Goal: Task Accomplishment & Management: Use online tool/utility

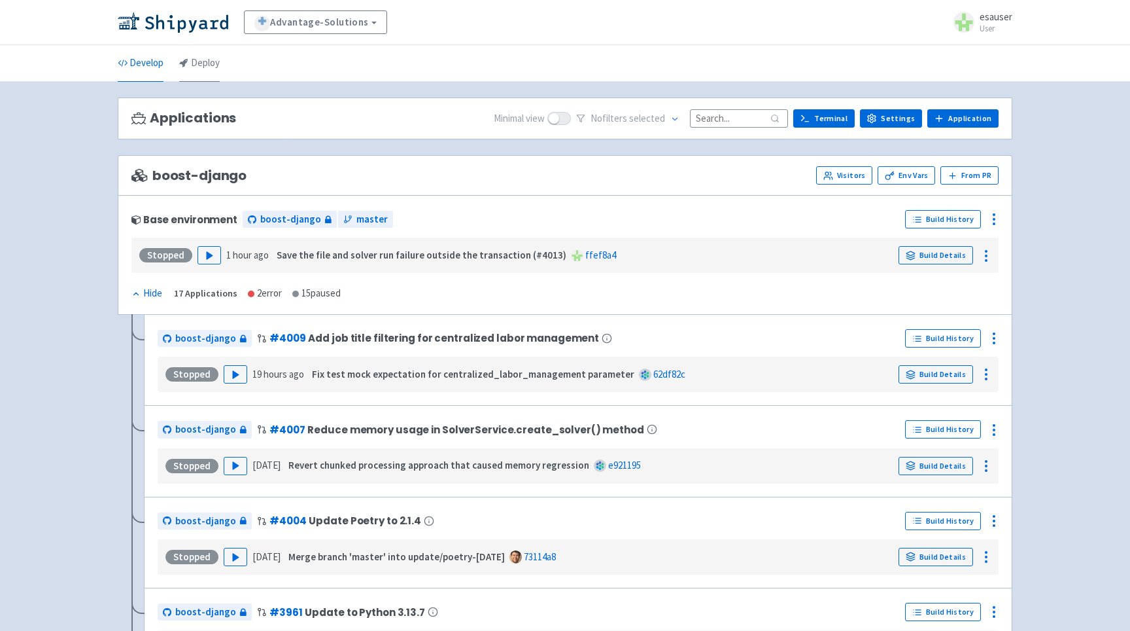
click at [197, 72] on link "Deploy" at bounding box center [199, 63] width 41 height 37
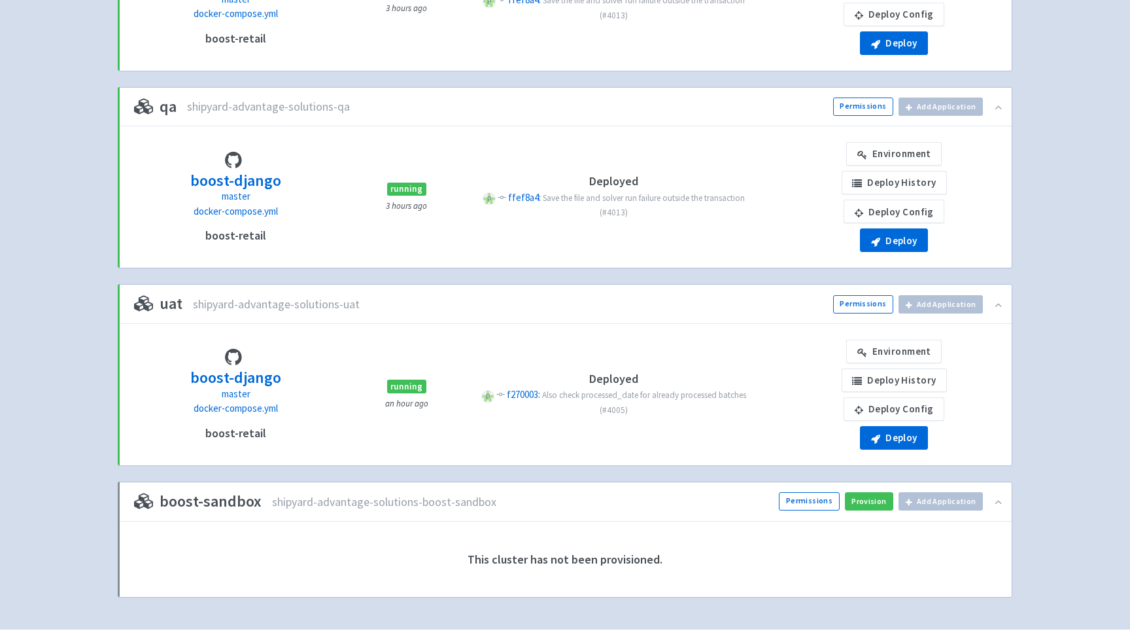
scroll to position [502, 0]
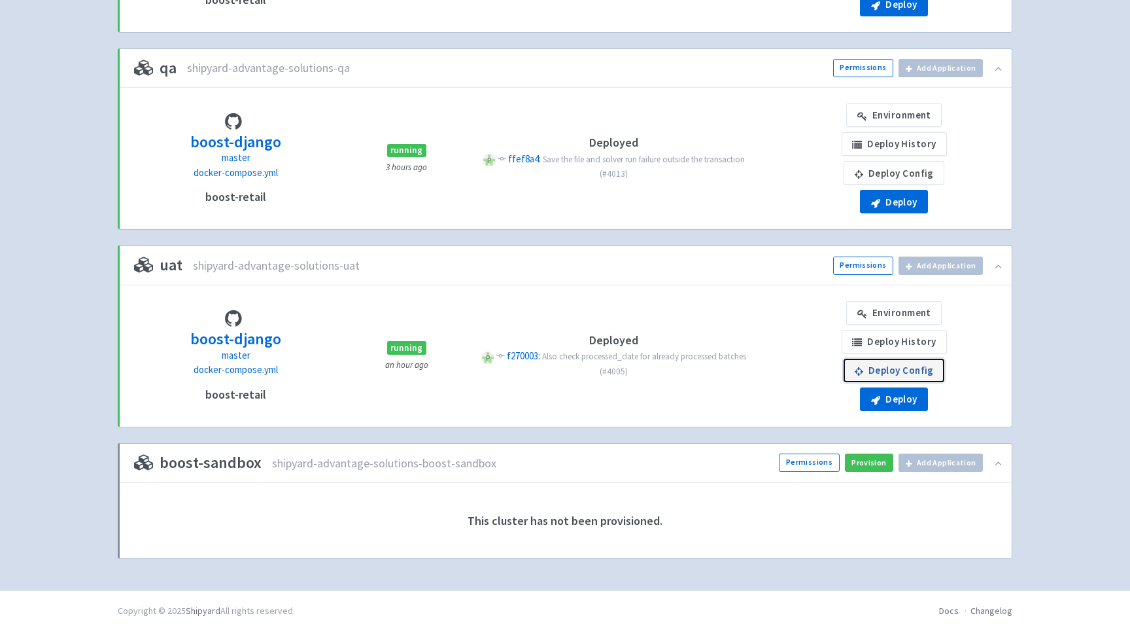
click at [884, 369] on link "Deploy Config" at bounding box center [894, 371] width 101 height 24
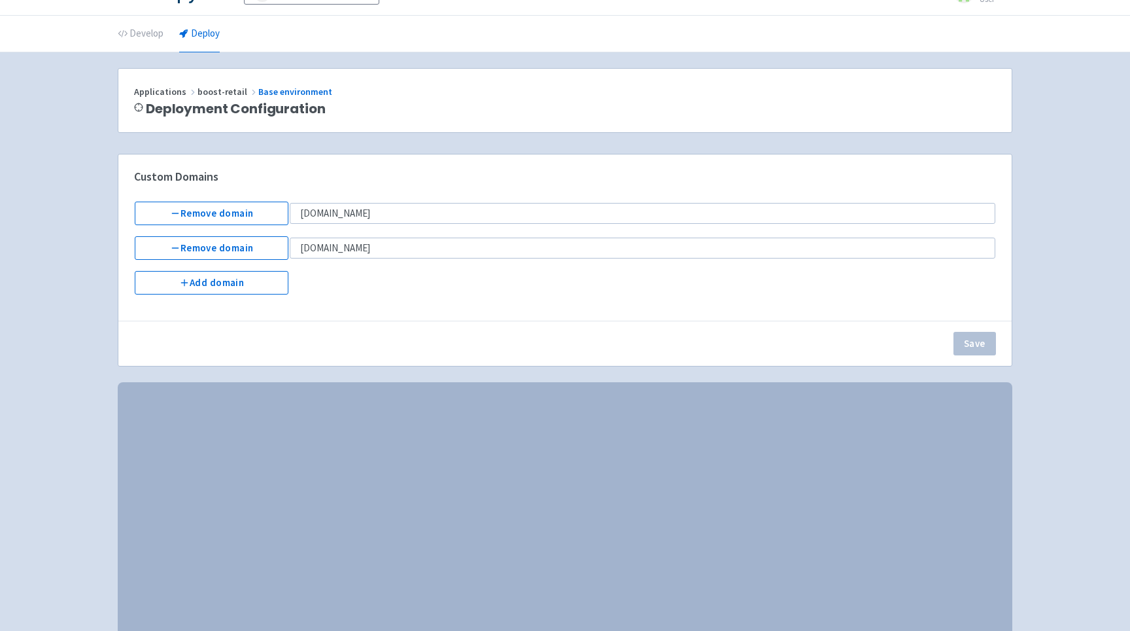
select select "Recreate"
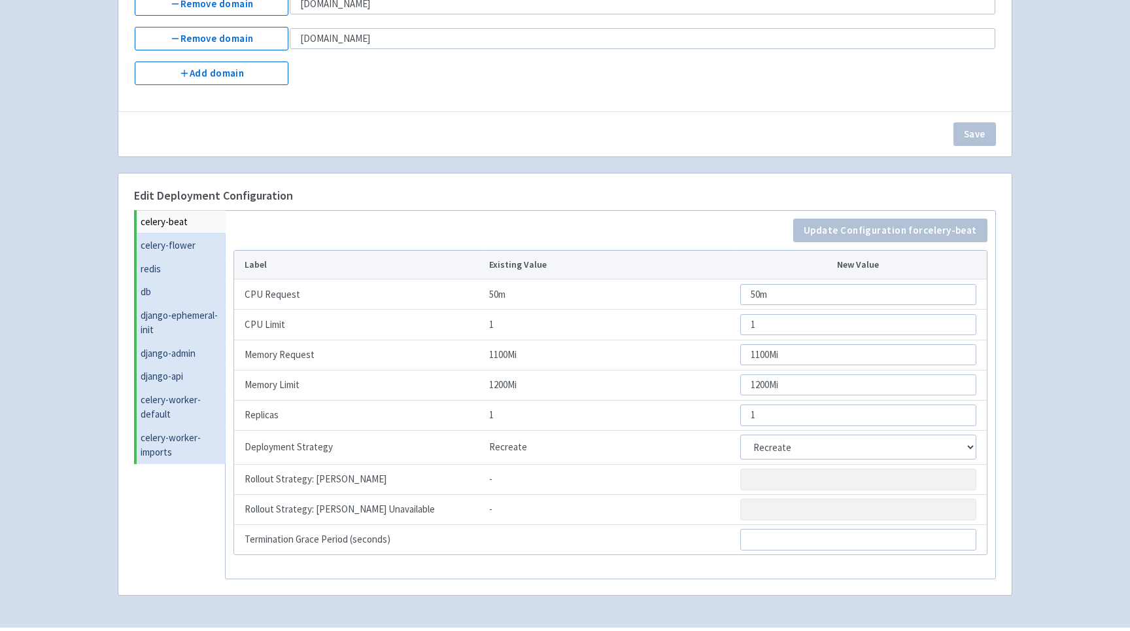
scroll to position [276, 0]
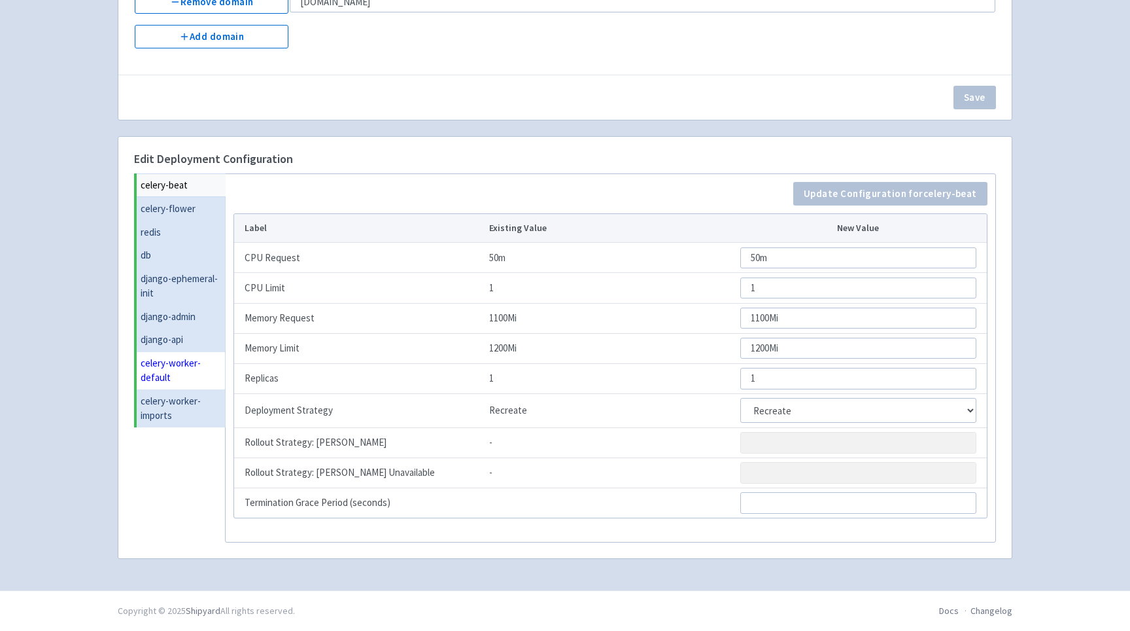
click at [203, 365] on link "celery-worker-default" at bounding box center [181, 370] width 89 height 38
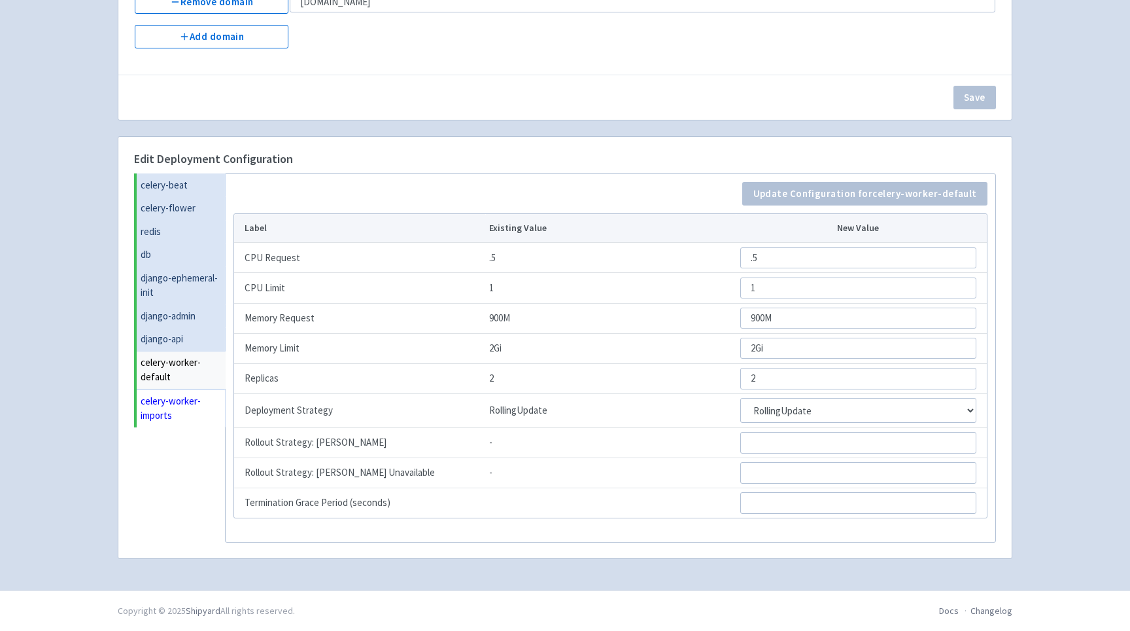
click at [188, 402] on link "celery-worker-imports" at bounding box center [181, 408] width 89 height 38
click at [754, 316] on input "5Gi" at bounding box center [858, 317] width 237 height 21
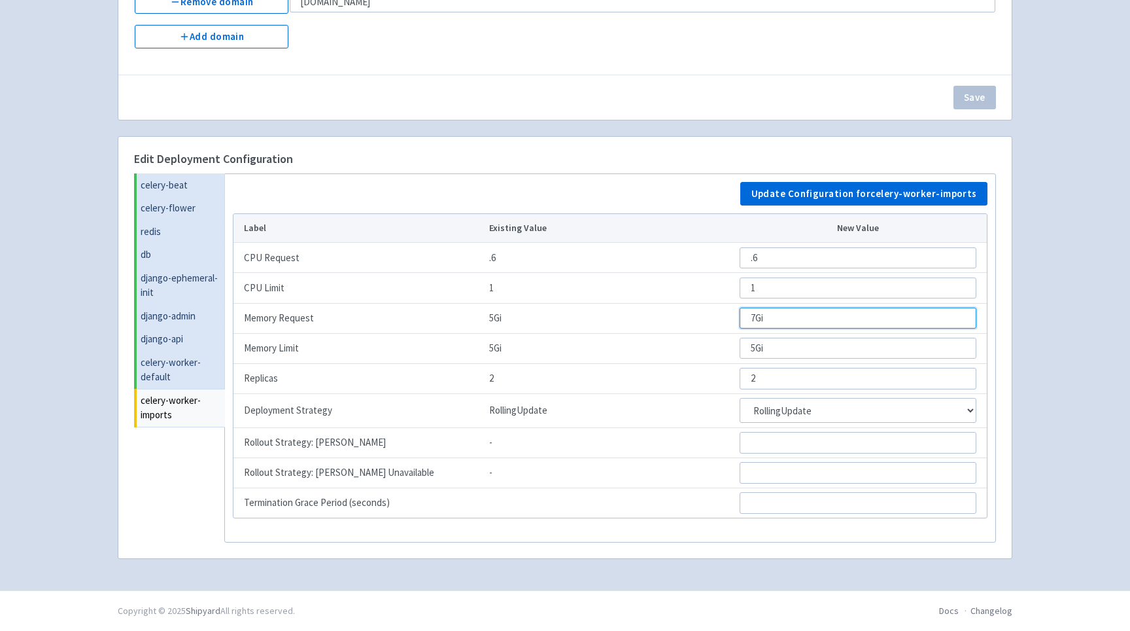
type input "7Gi"
click at [754, 342] on input "5Gi" at bounding box center [858, 348] width 237 height 21
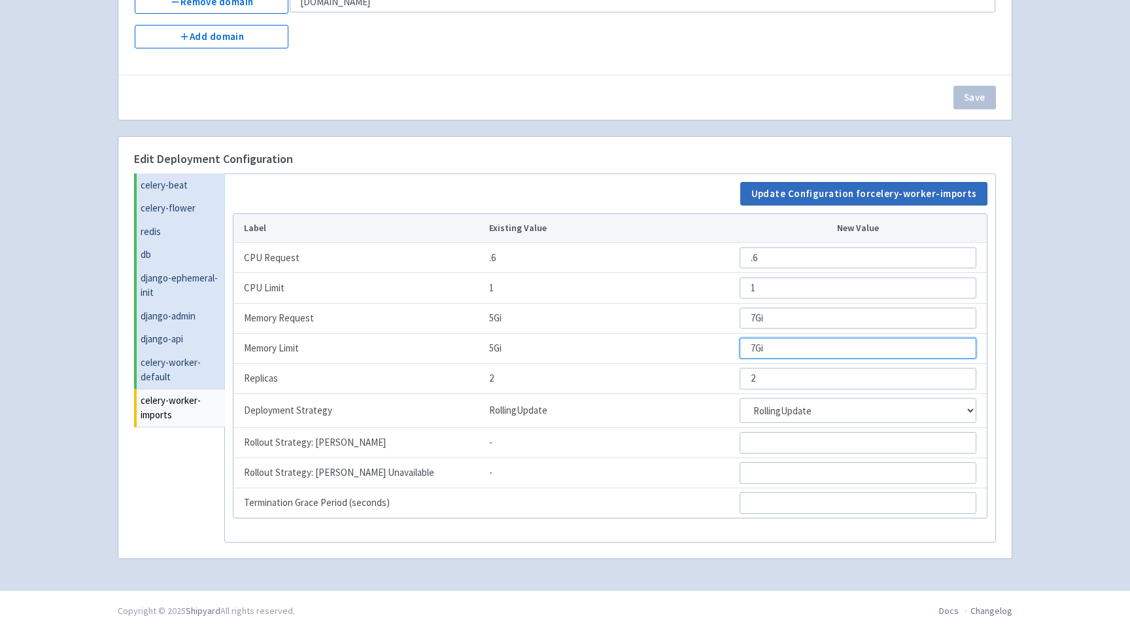
type input "7Gi"
click at [854, 184] on button "Update Configuration for celery-worker-imports" at bounding box center [864, 194] width 247 height 24
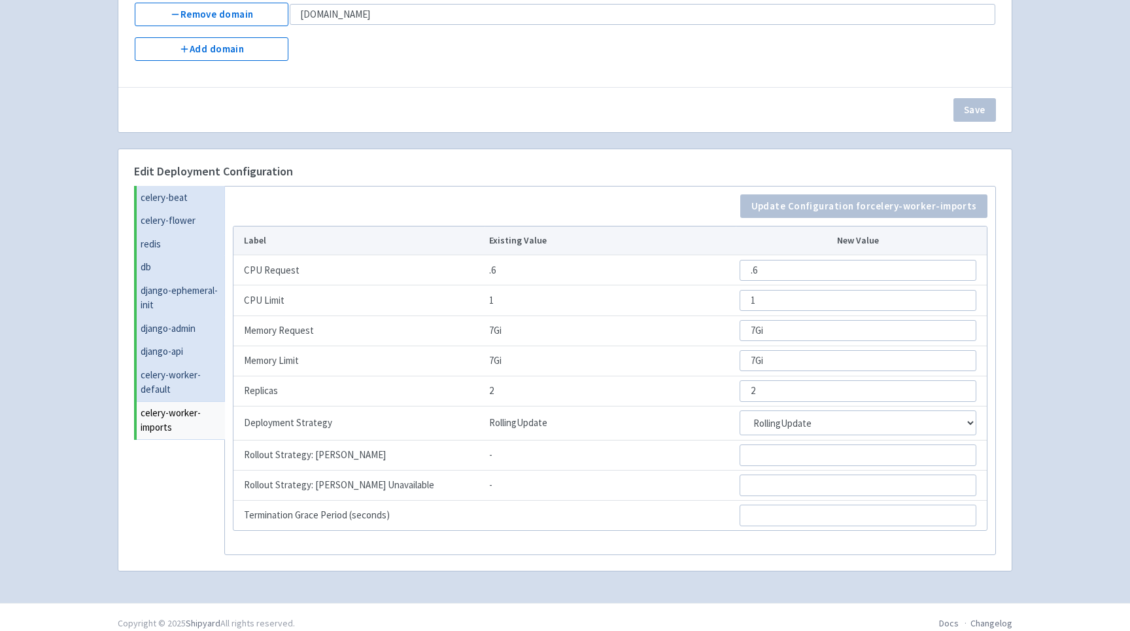
scroll to position [0, 0]
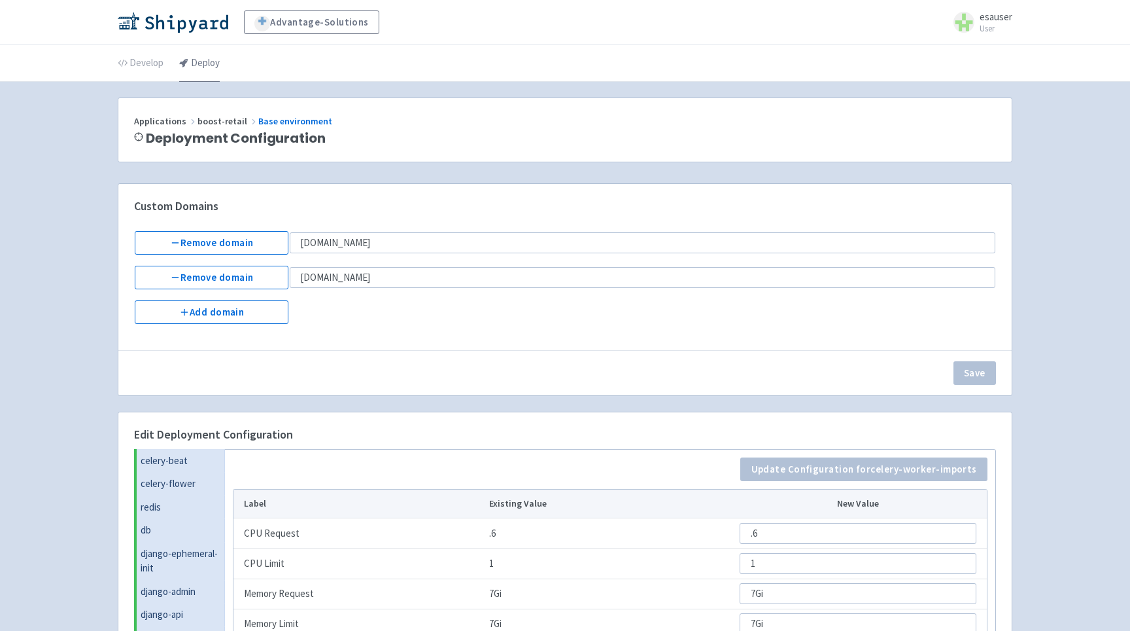
click at [186, 51] on link "Deploy" at bounding box center [199, 63] width 41 height 37
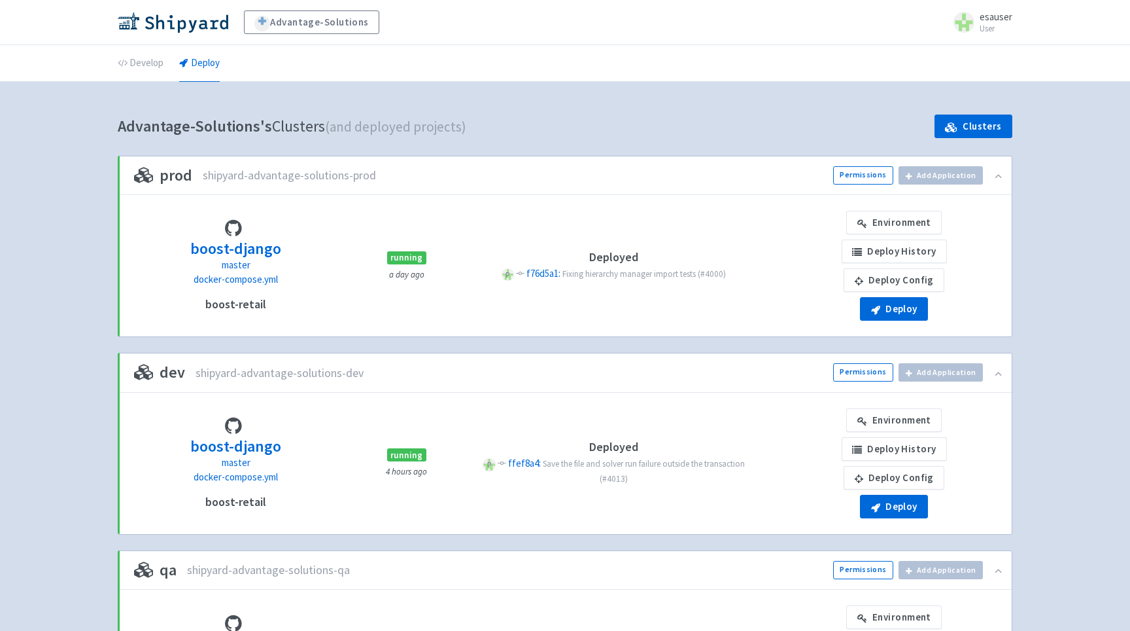
scroll to position [502, 0]
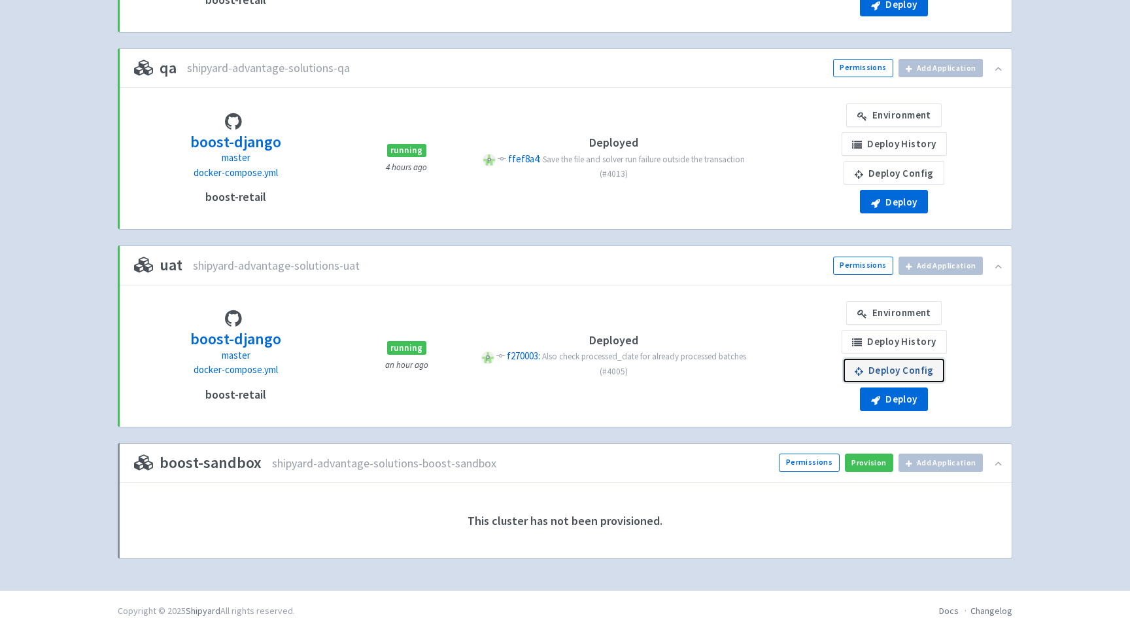
click at [858, 368] on icon at bounding box center [859, 371] width 9 height 10
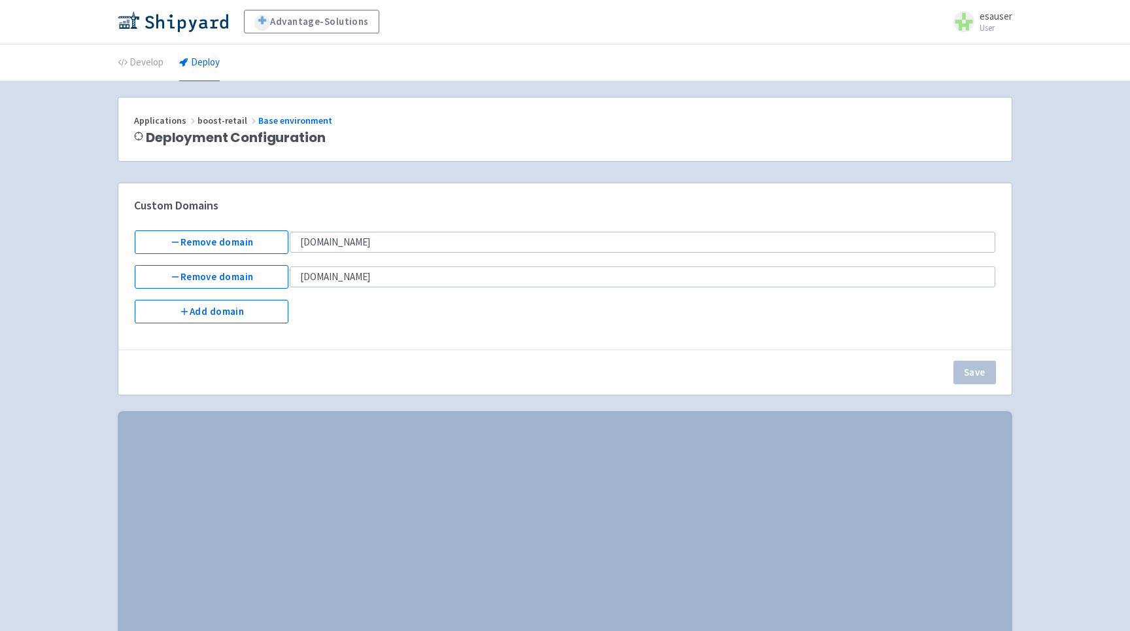
select select "Recreate"
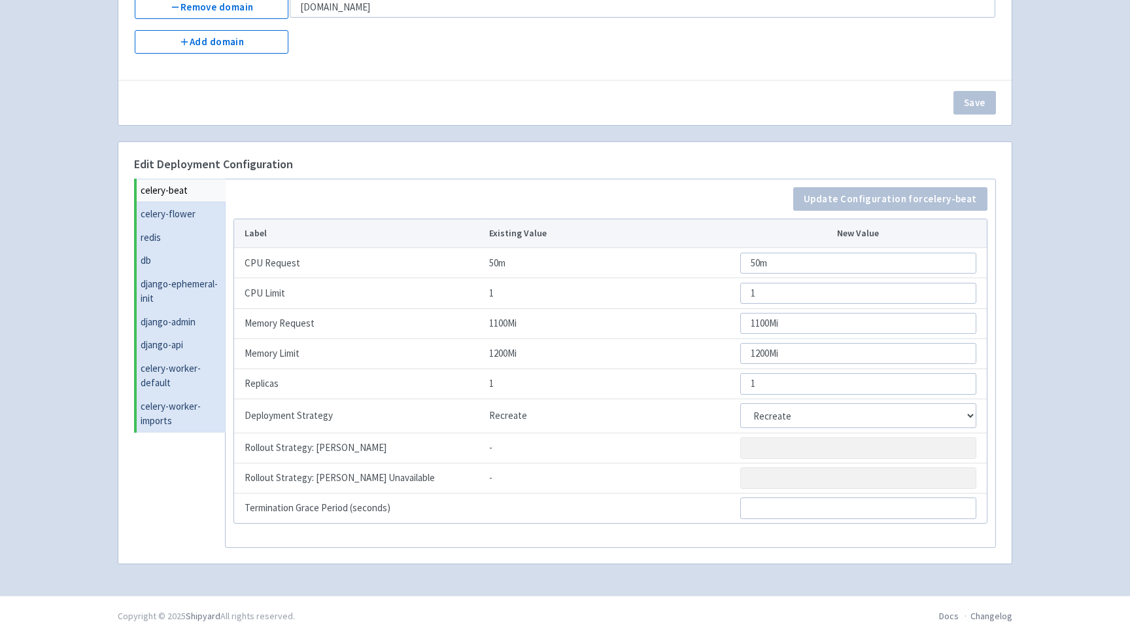
scroll to position [276, 0]
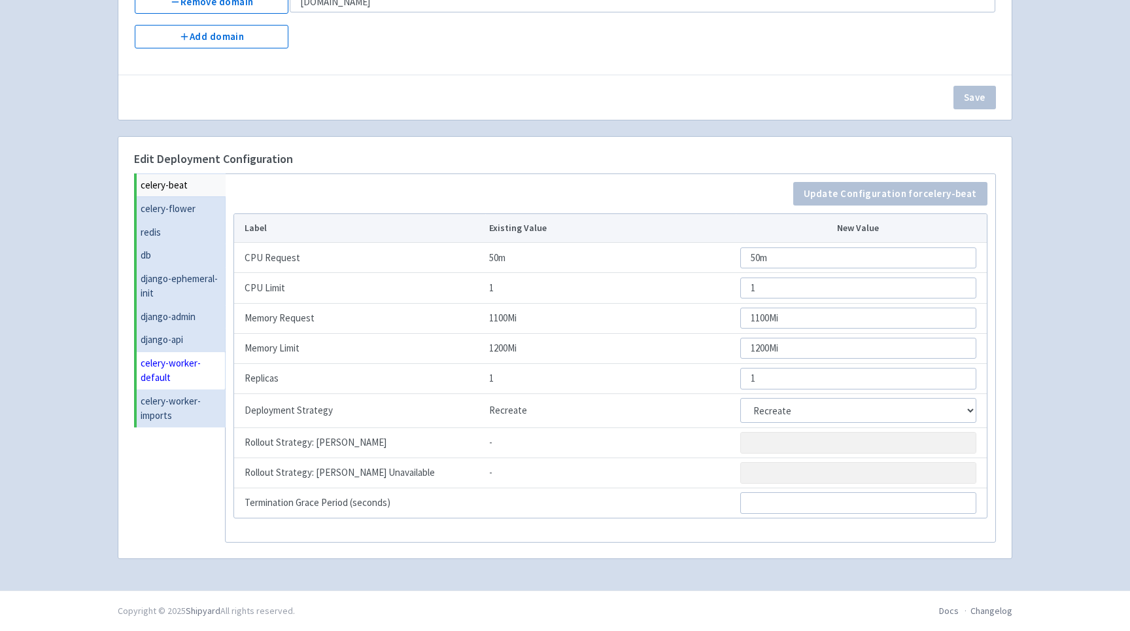
click at [171, 382] on link "celery-worker-default" at bounding box center [181, 370] width 89 height 38
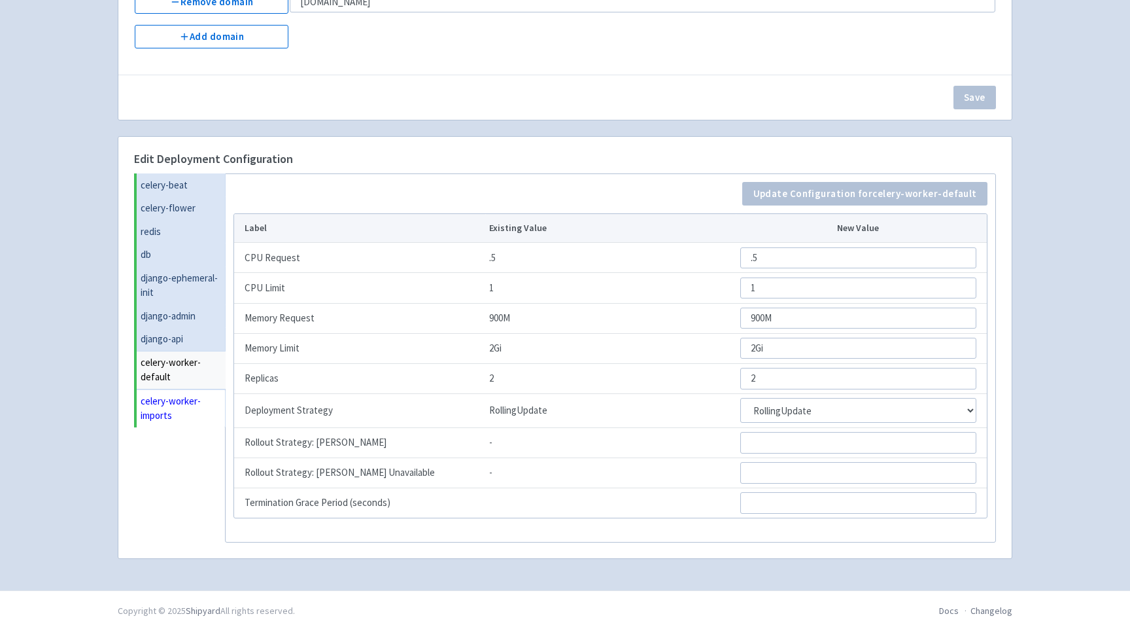
click at [173, 403] on link "celery-worker-imports" at bounding box center [181, 408] width 89 height 38
click at [167, 362] on link "celery-worker-default" at bounding box center [181, 370] width 88 height 38
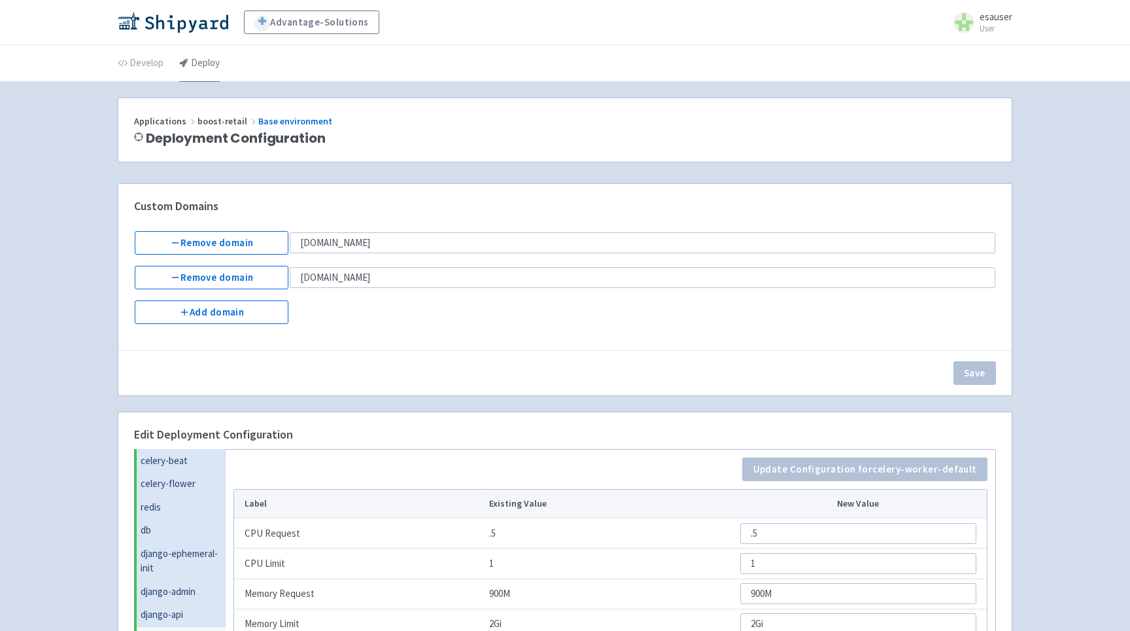
click at [188, 60] on link "Deploy" at bounding box center [199, 63] width 41 height 37
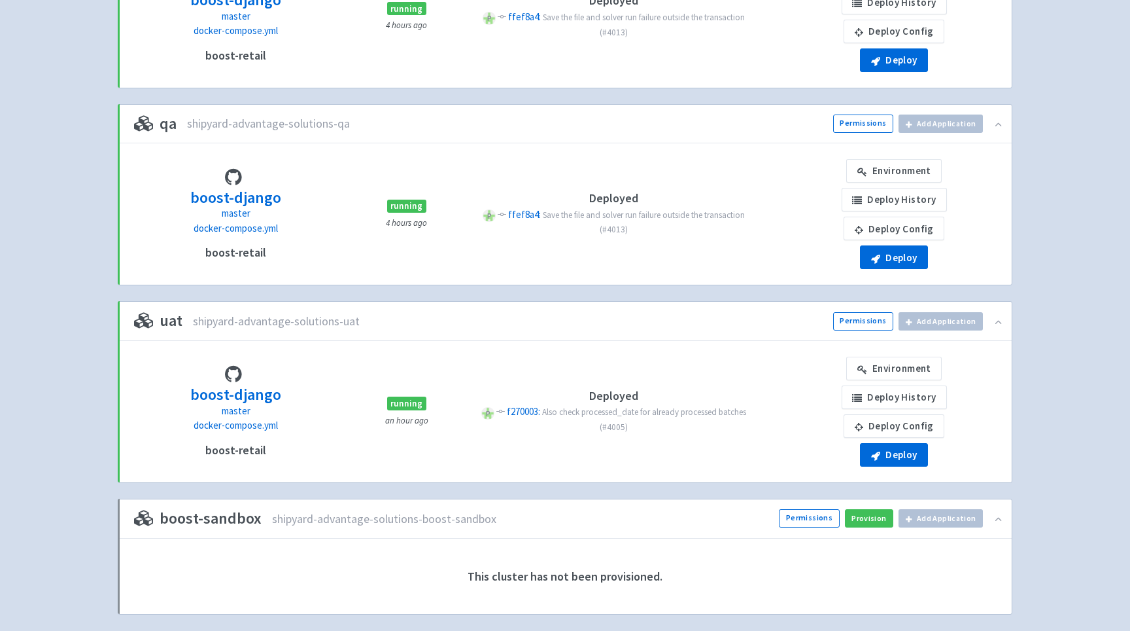
scroll to position [502, 0]
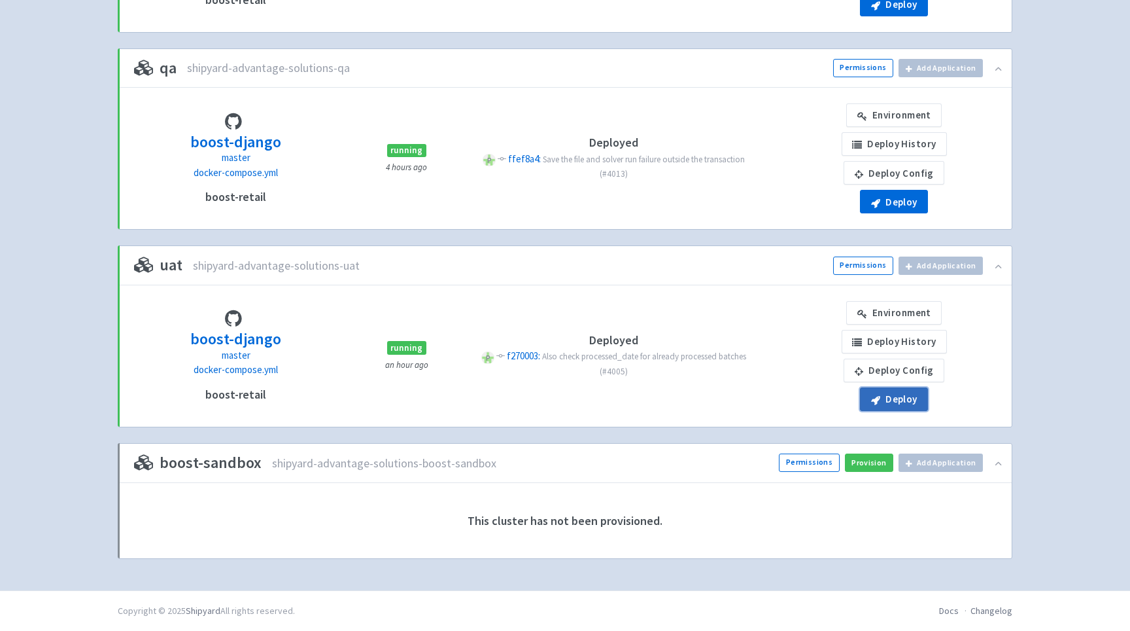
click at [886, 403] on button "Deploy" at bounding box center [894, 399] width 68 height 24
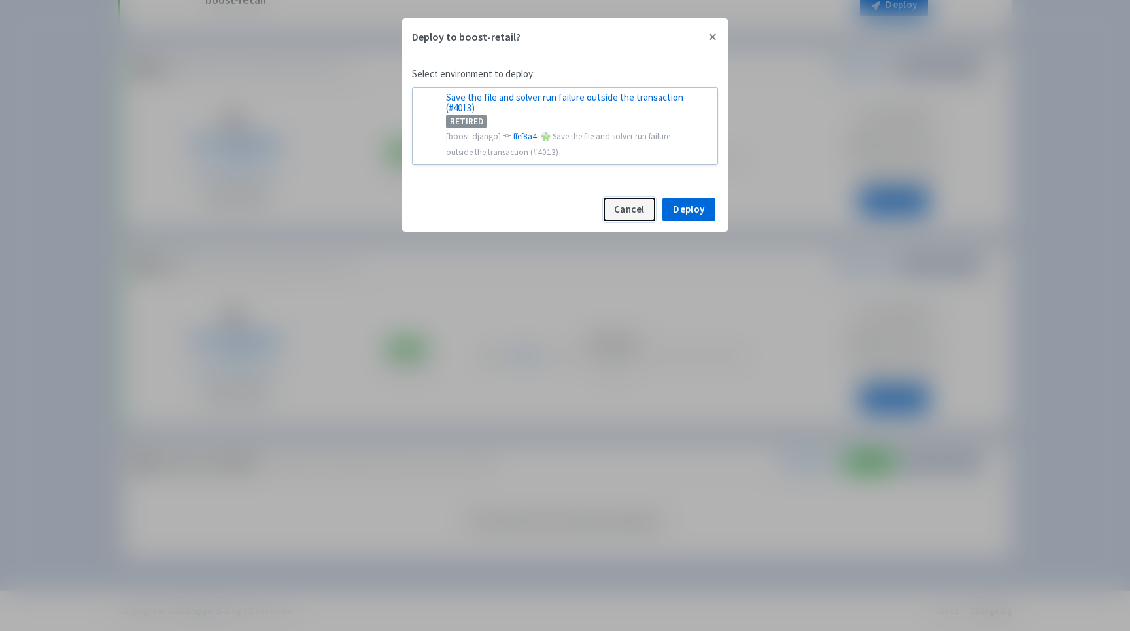
click at [630, 210] on button "Cancel" at bounding box center [630, 210] width 52 height 24
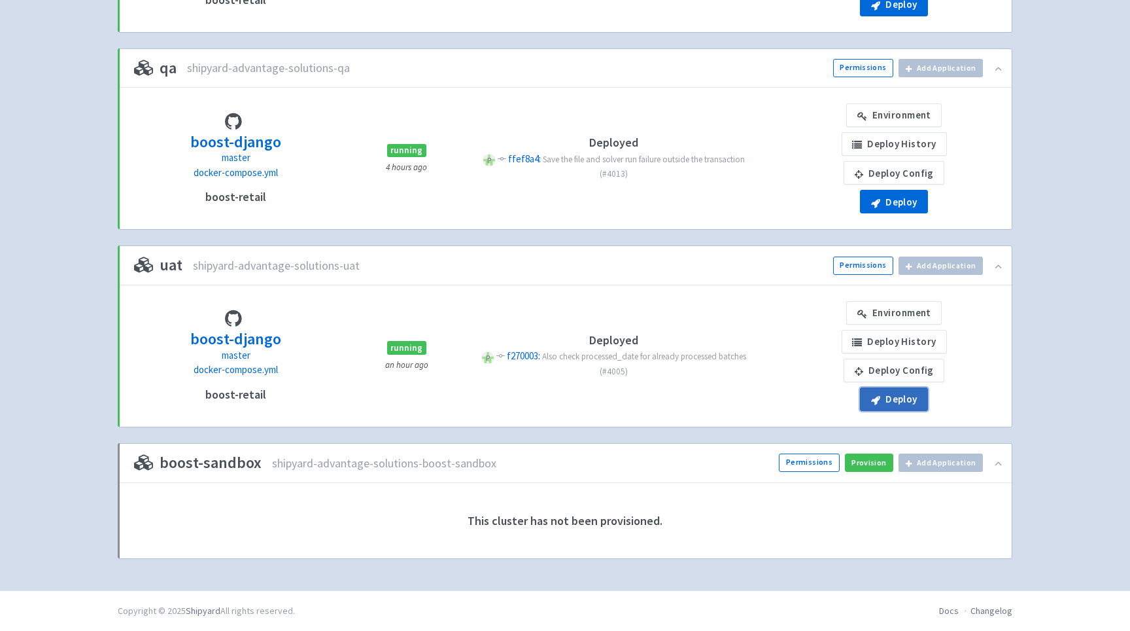
click at [887, 394] on button "Deploy" at bounding box center [894, 399] width 68 height 24
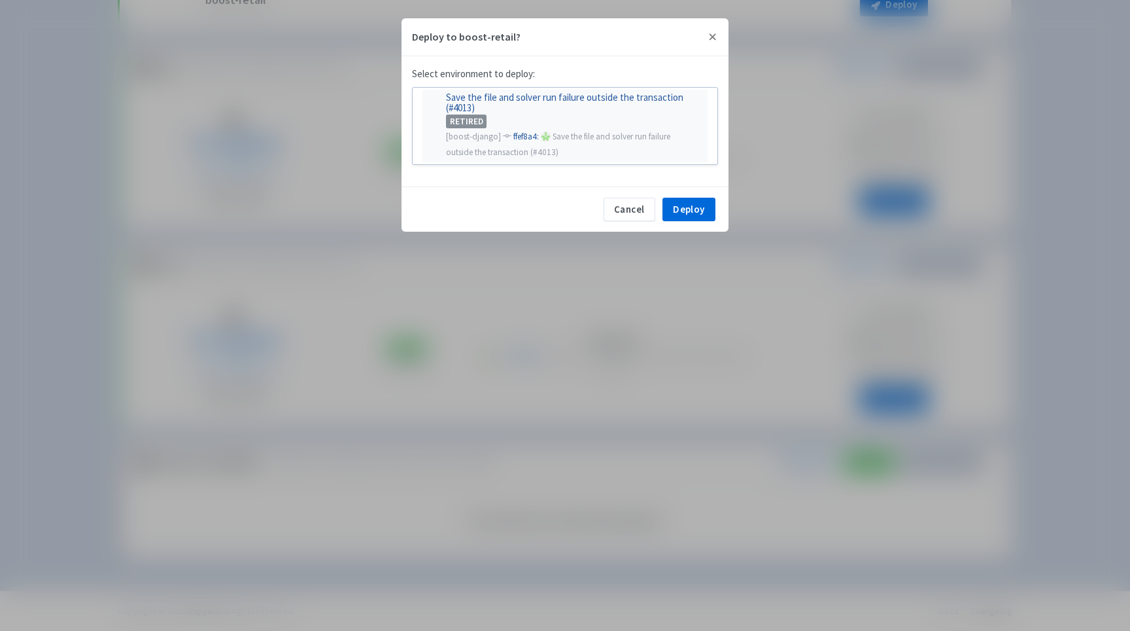
click at [534, 116] on div "RETIRED" at bounding box center [573, 121] width 254 height 14
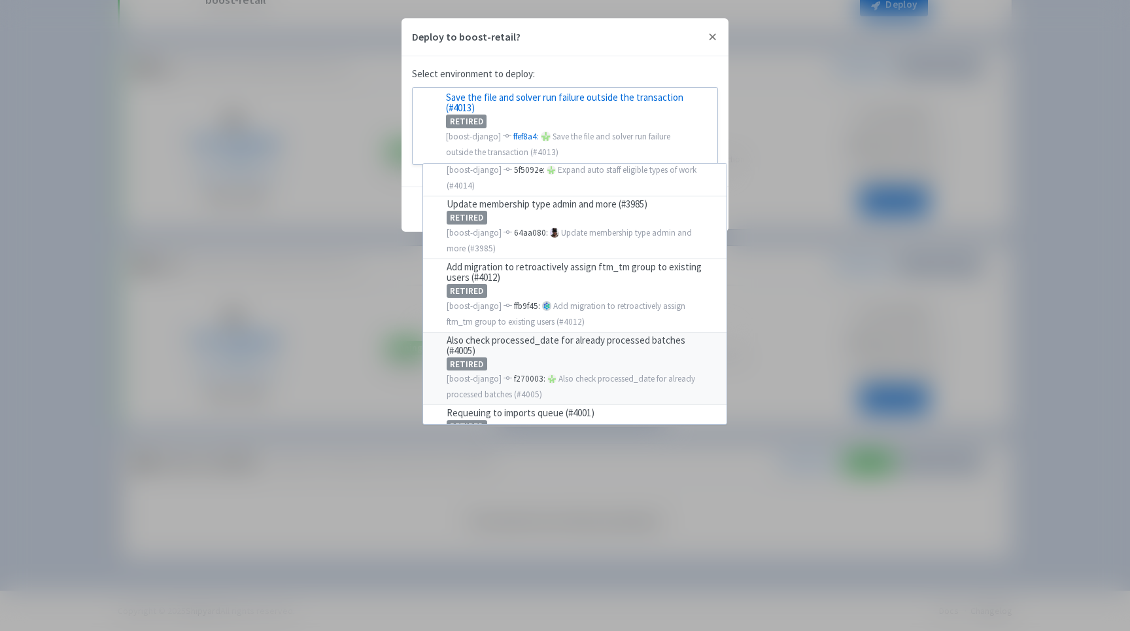
scroll to position [126, 0]
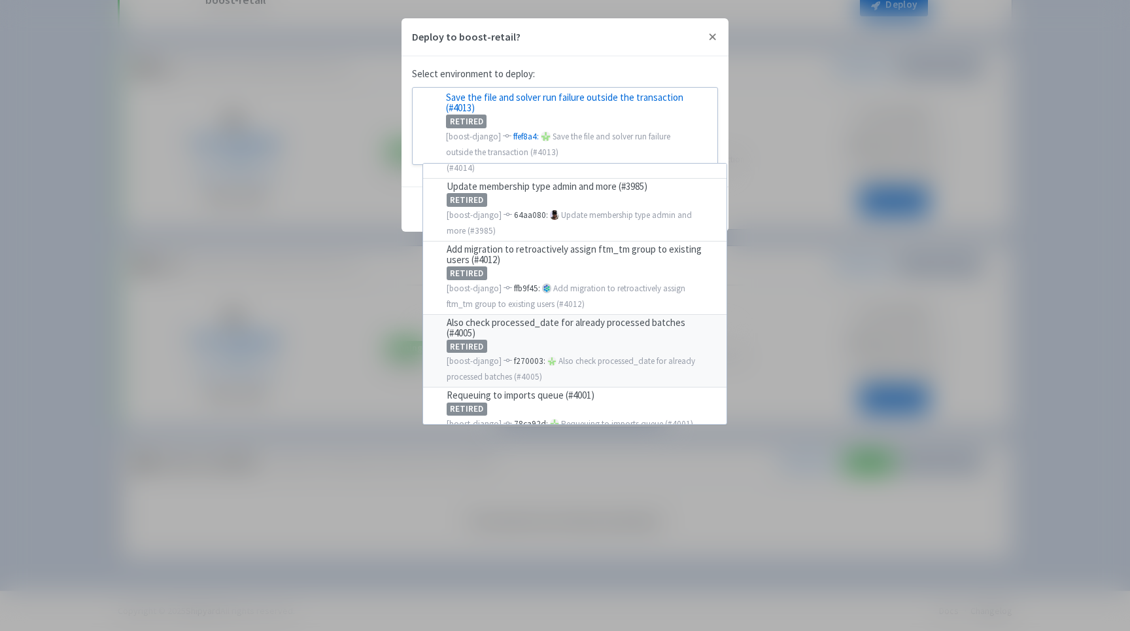
click at [532, 348] on div "RETIRED" at bounding box center [583, 345] width 272 height 14
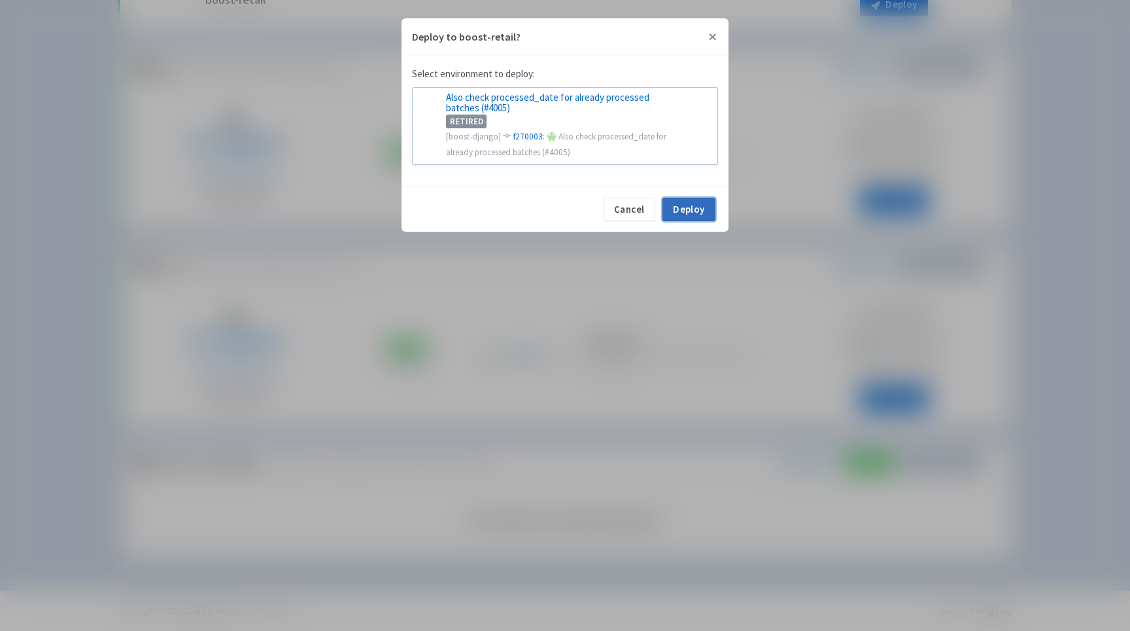
click at [682, 211] on button "Deploy" at bounding box center [689, 210] width 53 height 24
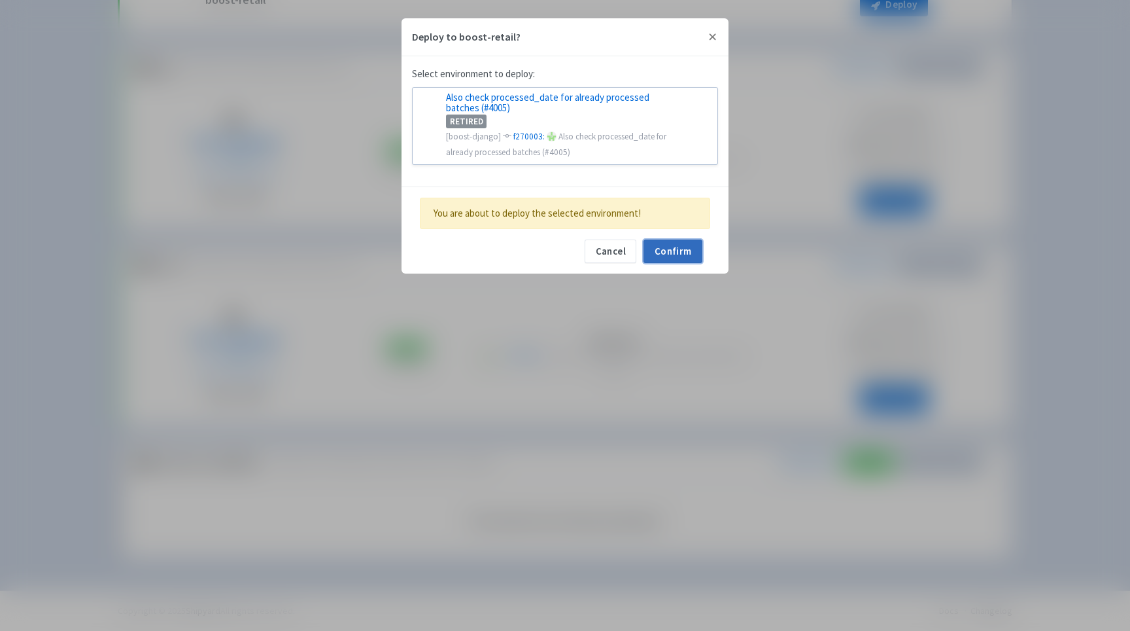
click at [701, 254] on button "Confirm" at bounding box center [673, 251] width 59 height 24
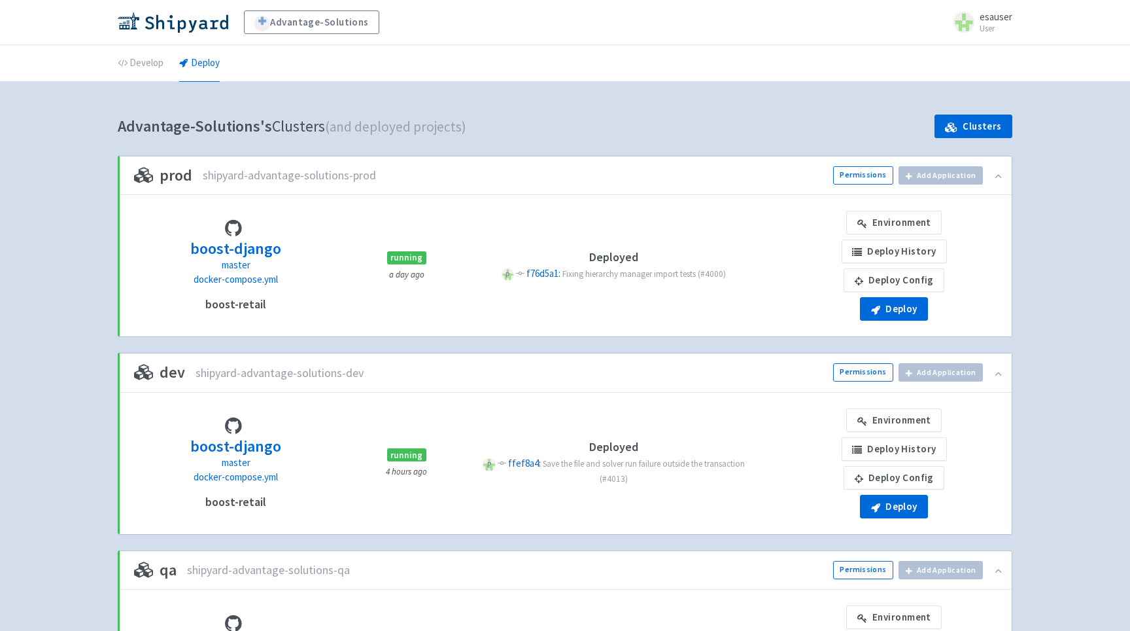
scroll to position [502, 0]
